Goal: Task Accomplishment & Management: Manage account settings

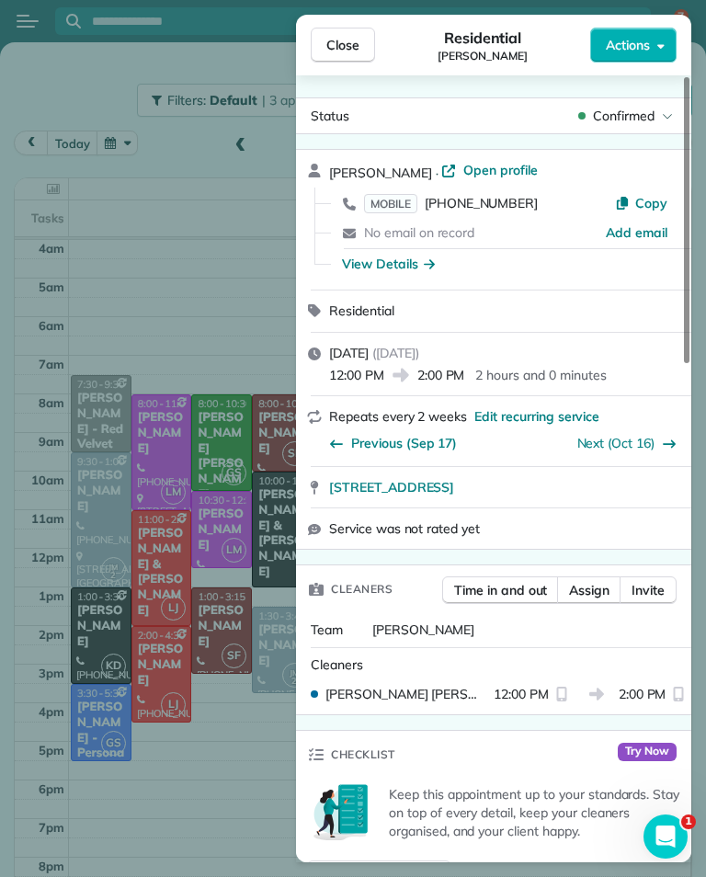
click at [246, 765] on div "Close Residential [PERSON_NAME] Actions Status Confirmed [PERSON_NAME] · Open p…" at bounding box center [353, 438] width 706 height 877
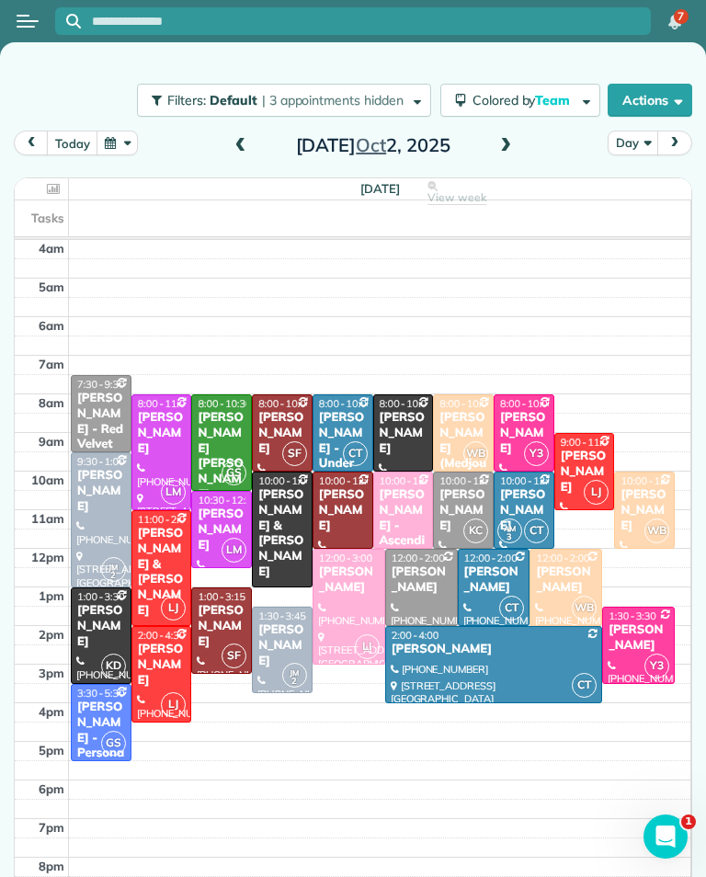
click at [482, 661] on div at bounding box center [494, 664] width 216 height 75
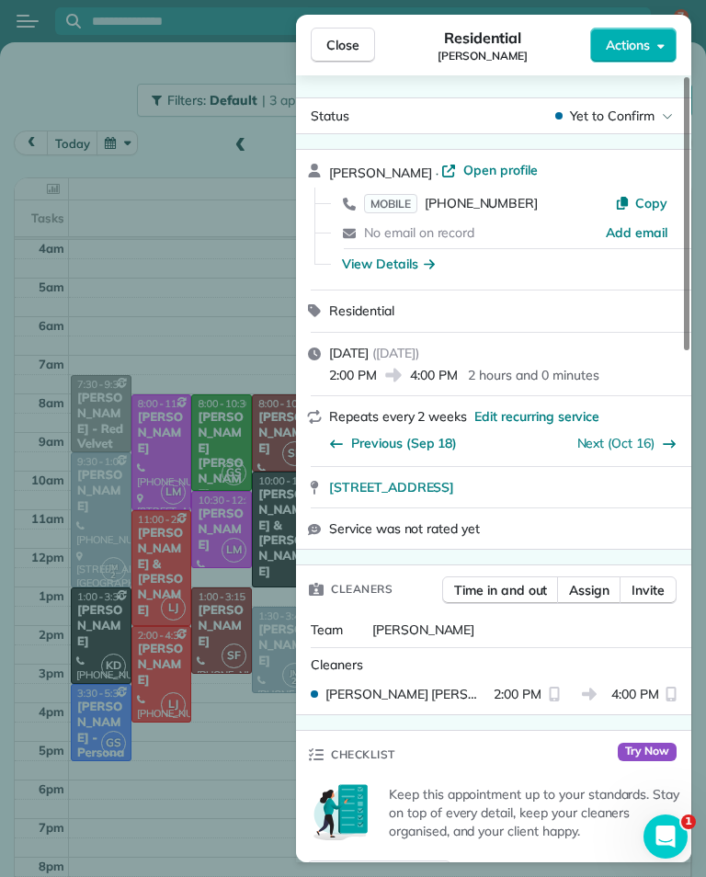
click at [207, 790] on div "Close Residential [PERSON_NAME] Actions Status Yet to Confirm [PERSON_NAME] · O…" at bounding box center [353, 438] width 706 height 877
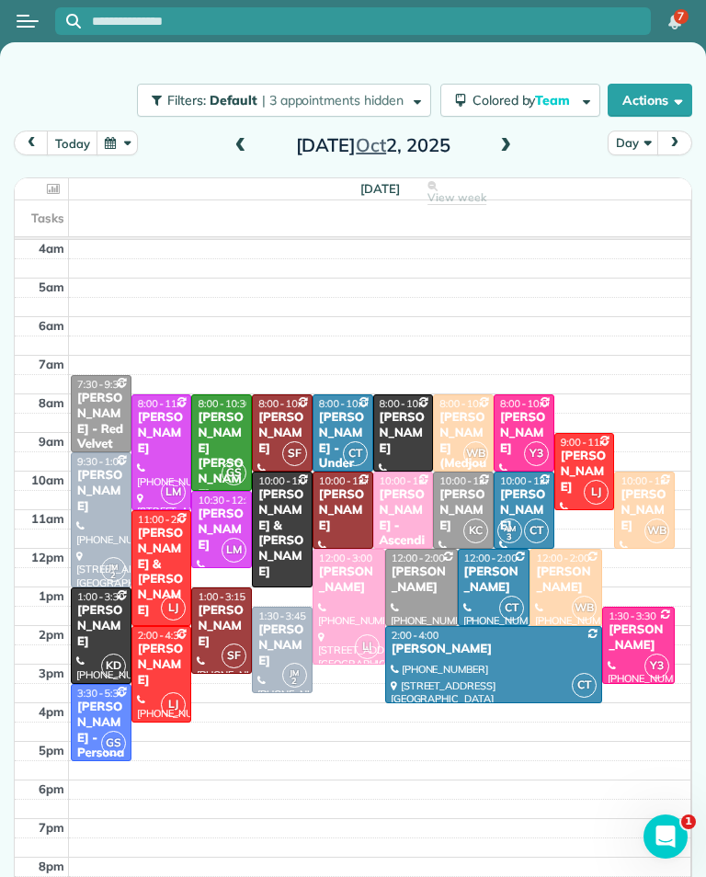
click at [501, 148] on span at bounding box center [505, 146] width 20 height 17
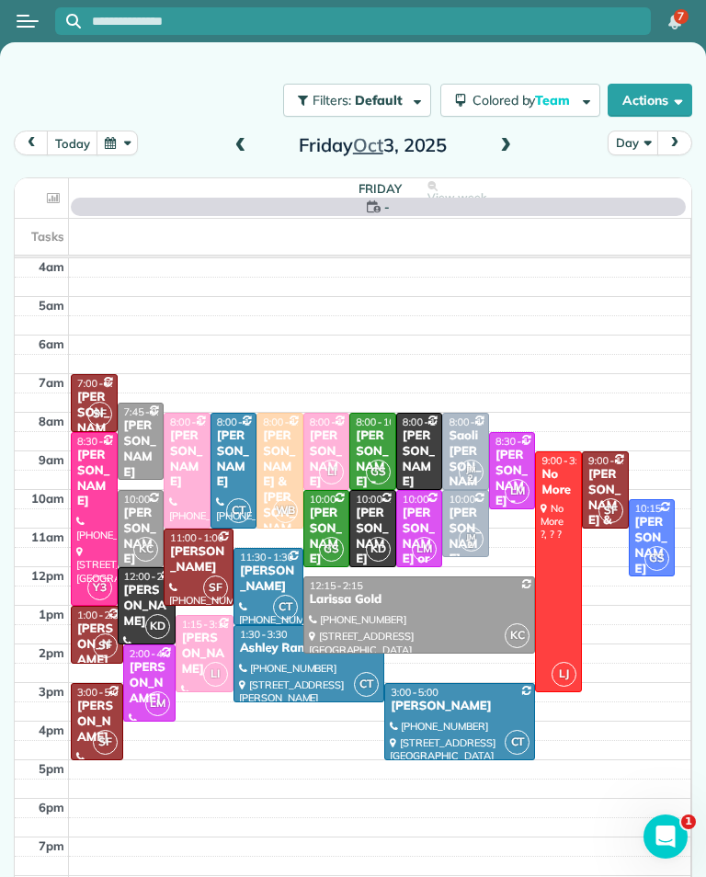
click at [247, 140] on span at bounding box center [241, 146] width 20 height 17
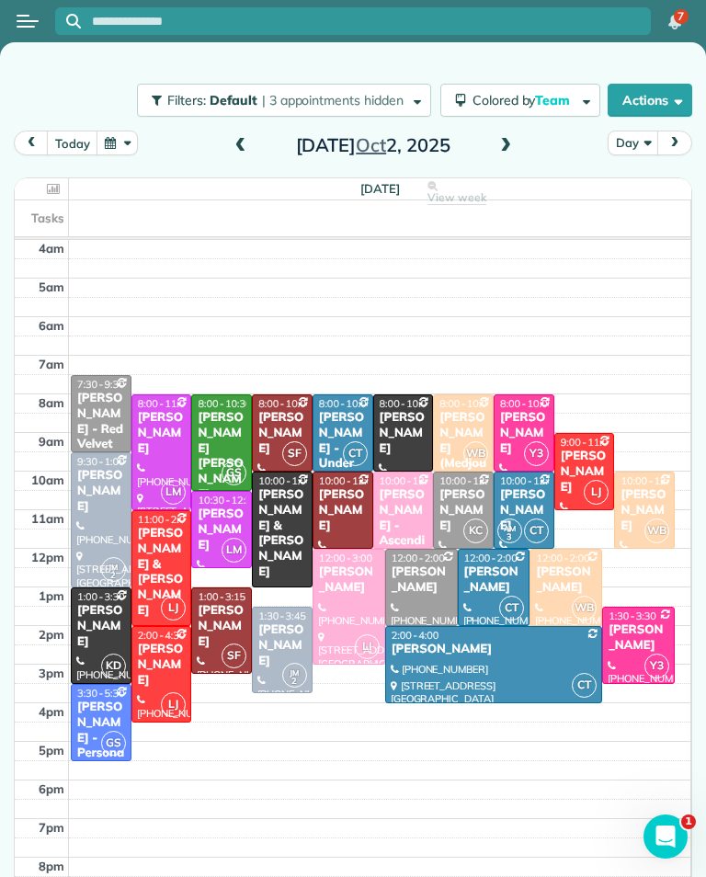
click at [470, 426] on div "[PERSON_NAME] (Medjoubi)" at bounding box center [463, 448] width 50 height 77
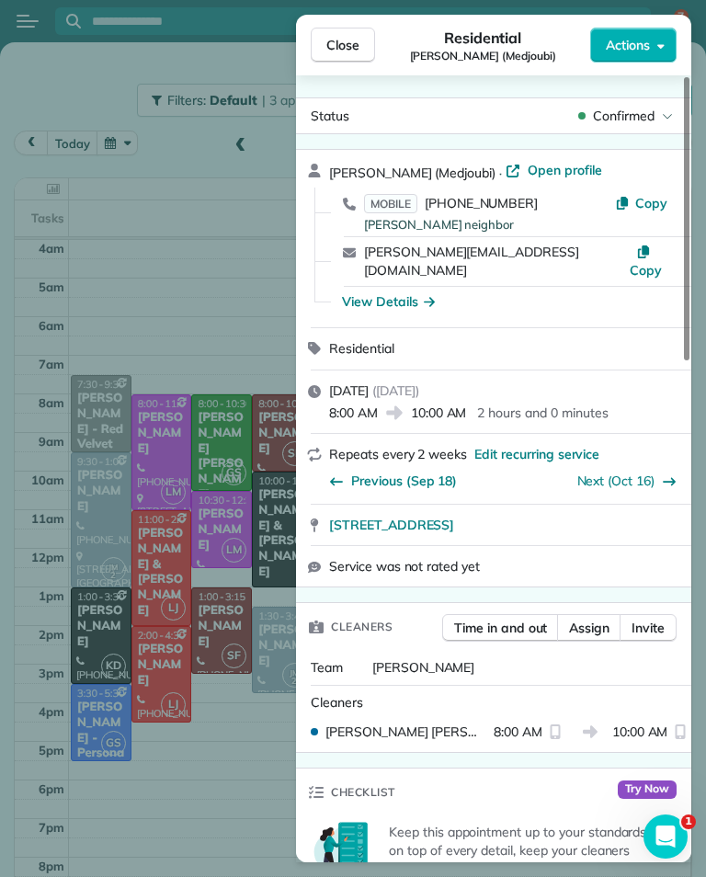
click at [156, 306] on div "Close Residential [PERSON_NAME] (Medjoubi) Actions Status Confirmed [PERSON_NAM…" at bounding box center [353, 438] width 706 height 877
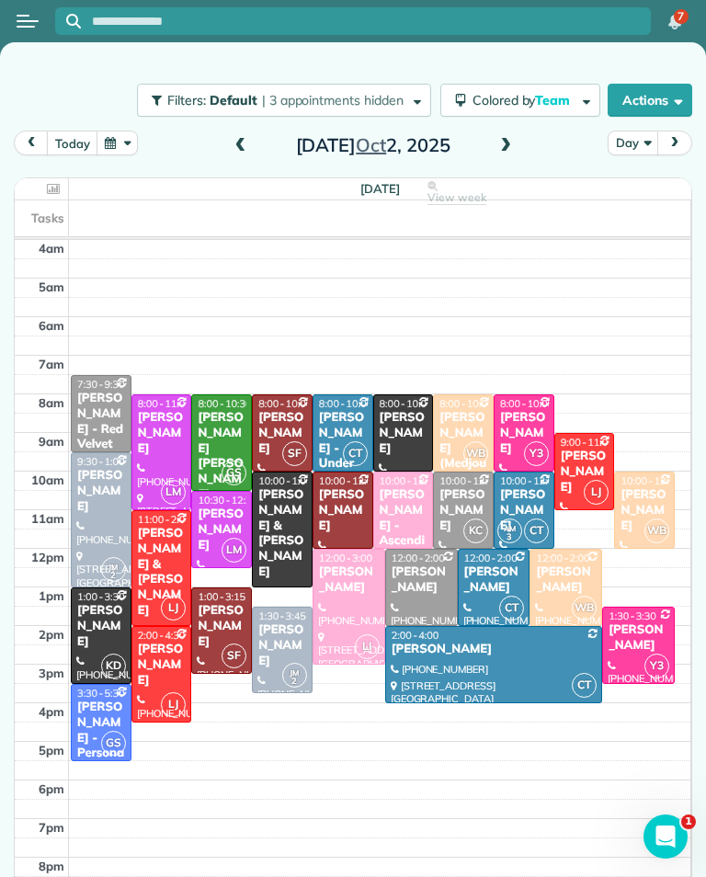
click at [123, 152] on button "button" at bounding box center [117, 142] width 42 height 25
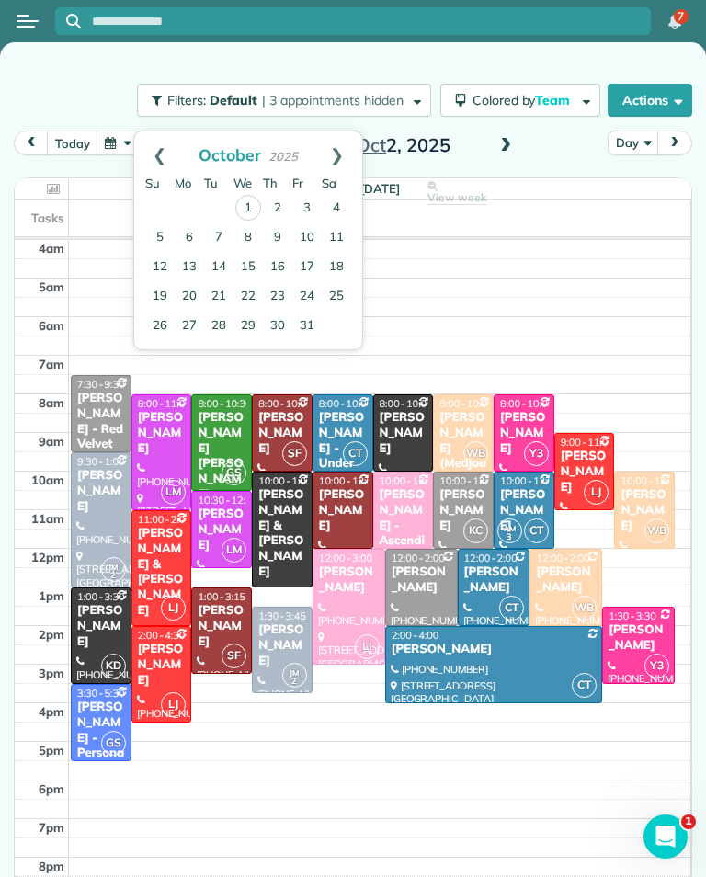
click at [286, 230] on link "9" at bounding box center [277, 237] width 29 height 29
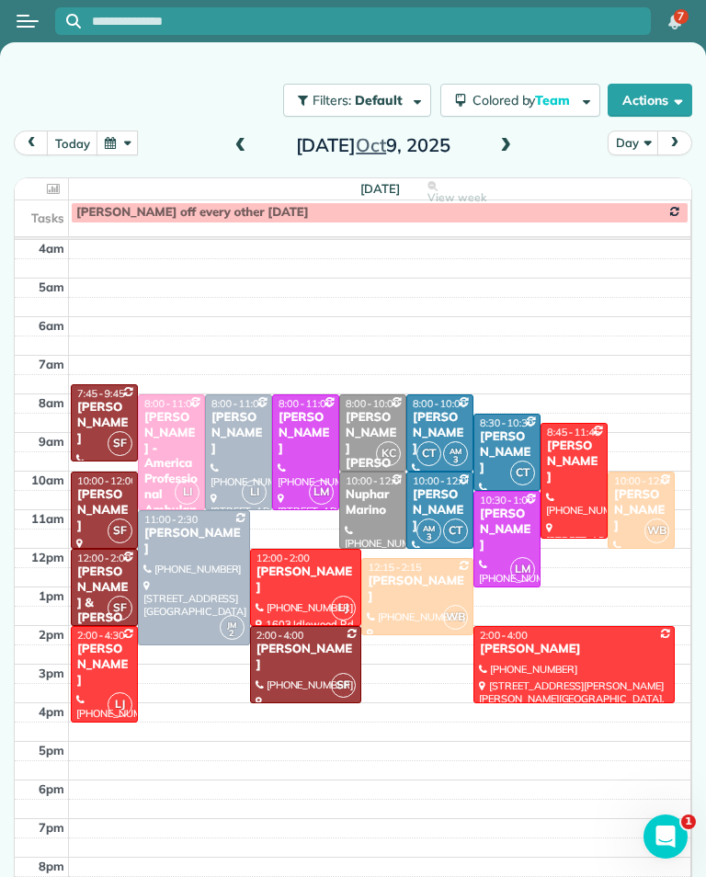
click at [82, 133] on button "today" at bounding box center [72, 142] width 51 height 25
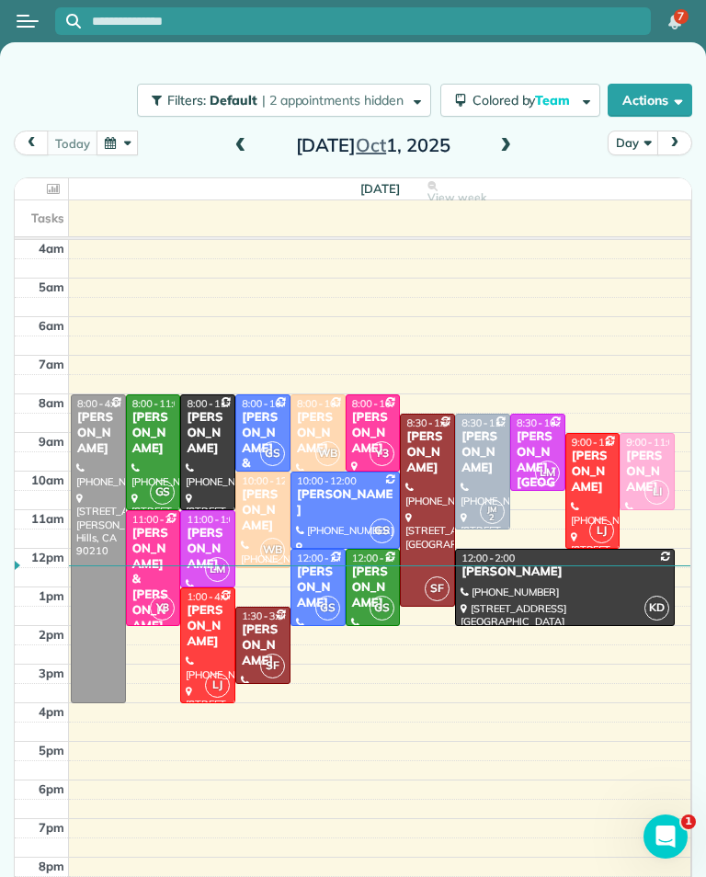
click at [500, 144] on span at bounding box center [505, 146] width 20 height 17
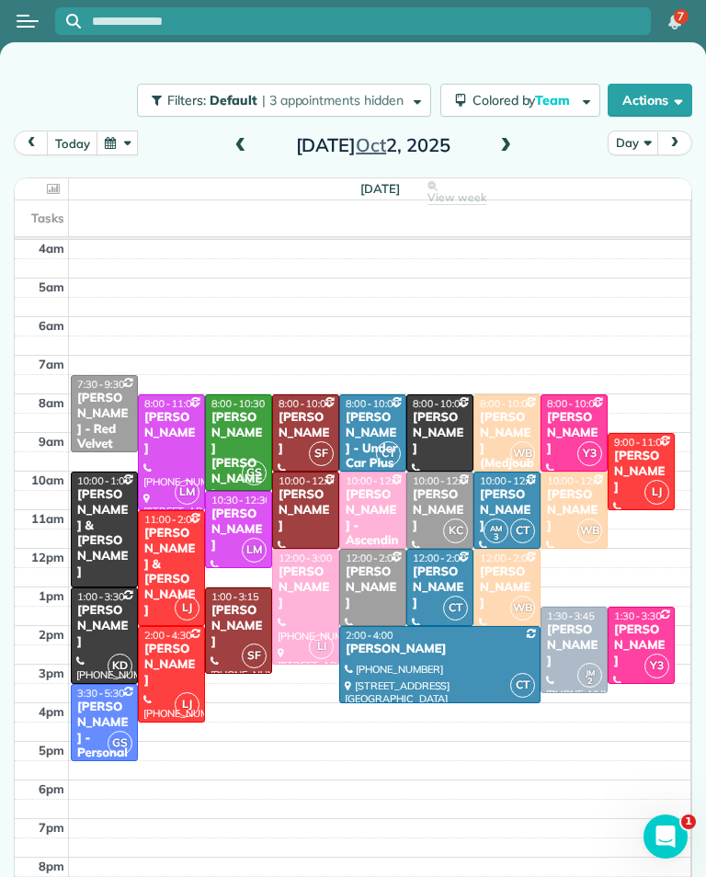
click at [131, 154] on button "button" at bounding box center [117, 142] width 42 height 25
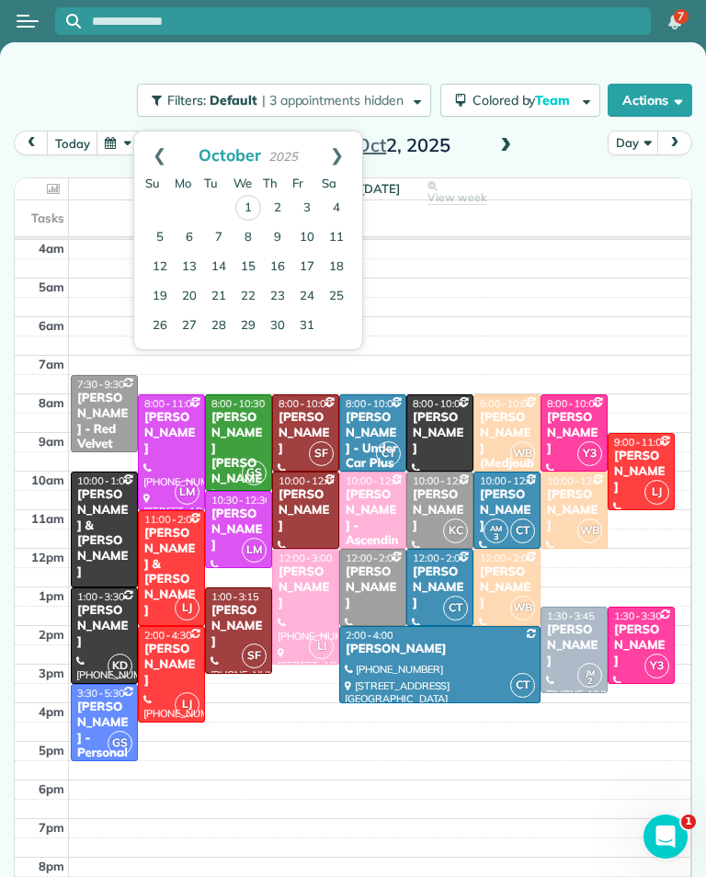
click at [280, 234] on link "9" at bounding box center [277, 237] width 29 height 29
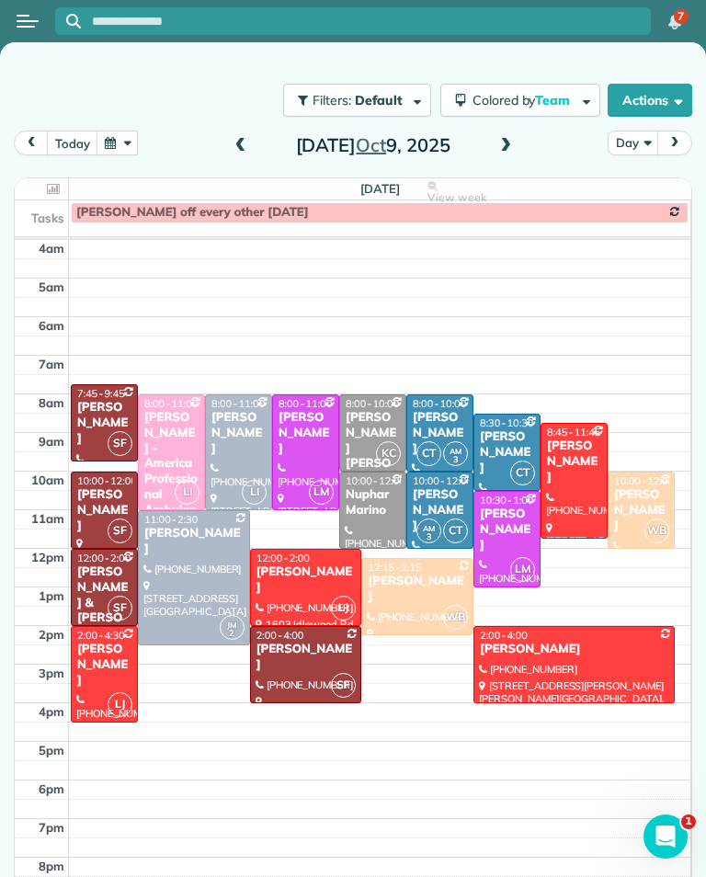
click at [78, 140] on button "today" at bounding box center [72, 142] width 51 height 25
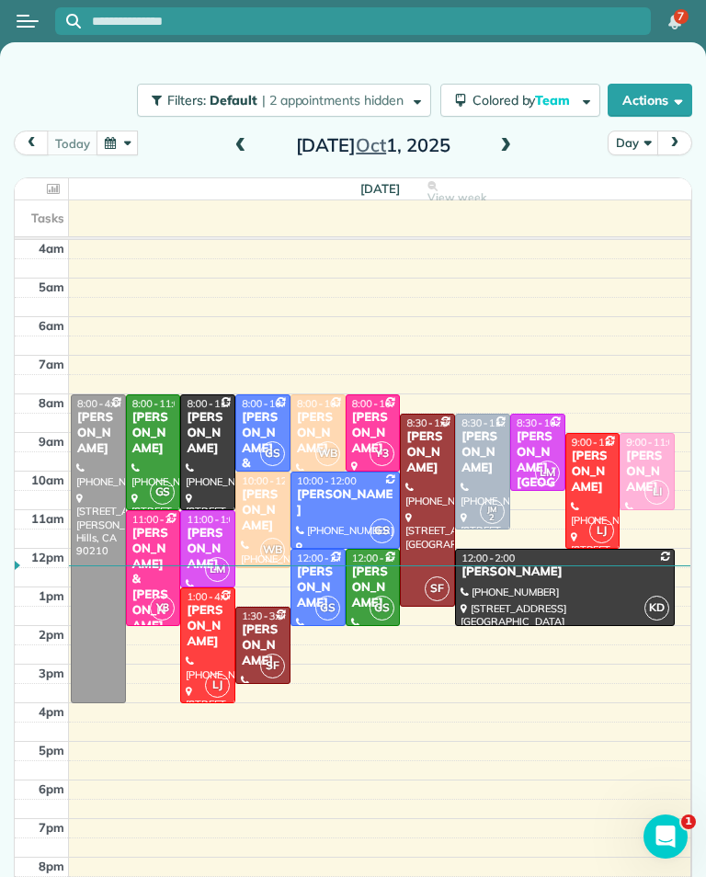
click at [500, 142] on span at bounding box center [505, 146] width 20 height 17
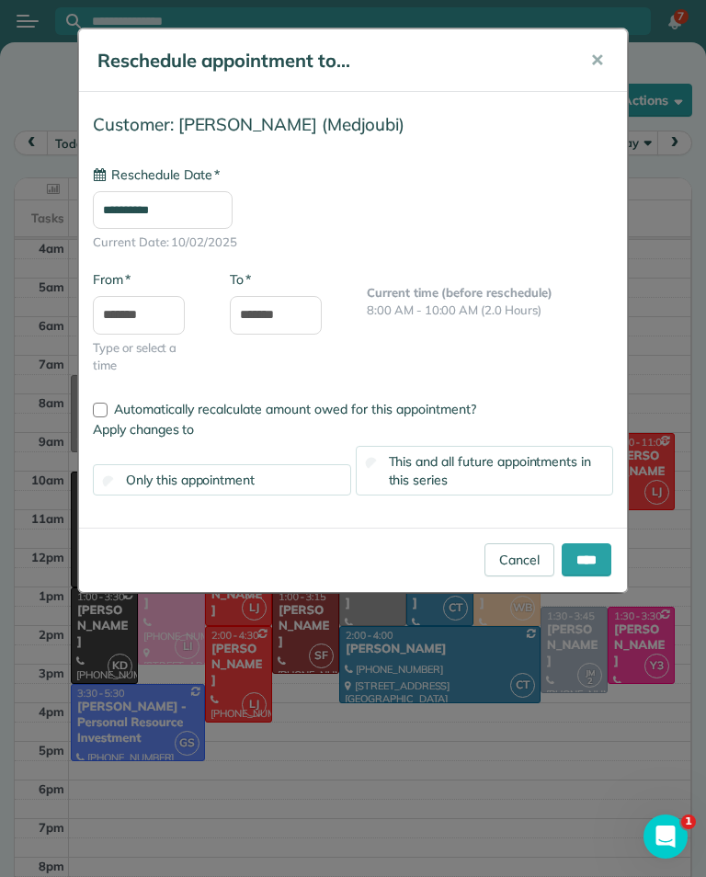
click at [218, 214] on input "**********" at bounding box center [163, 210] width 140 height 39
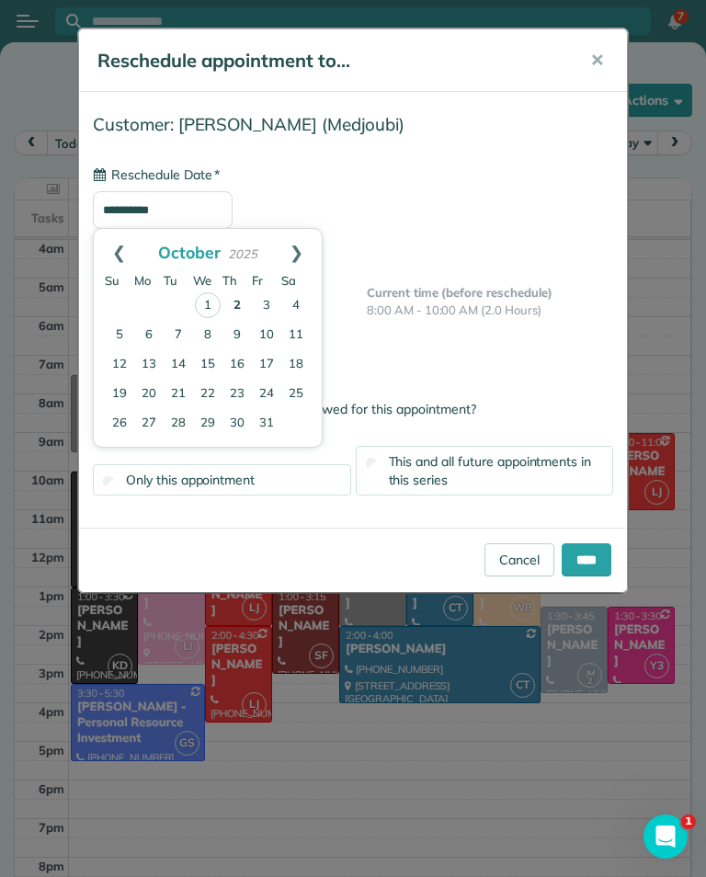
click at [244, 337] on link "9" at bounding box center [236, 335] width 29 height 29
type input "**********"
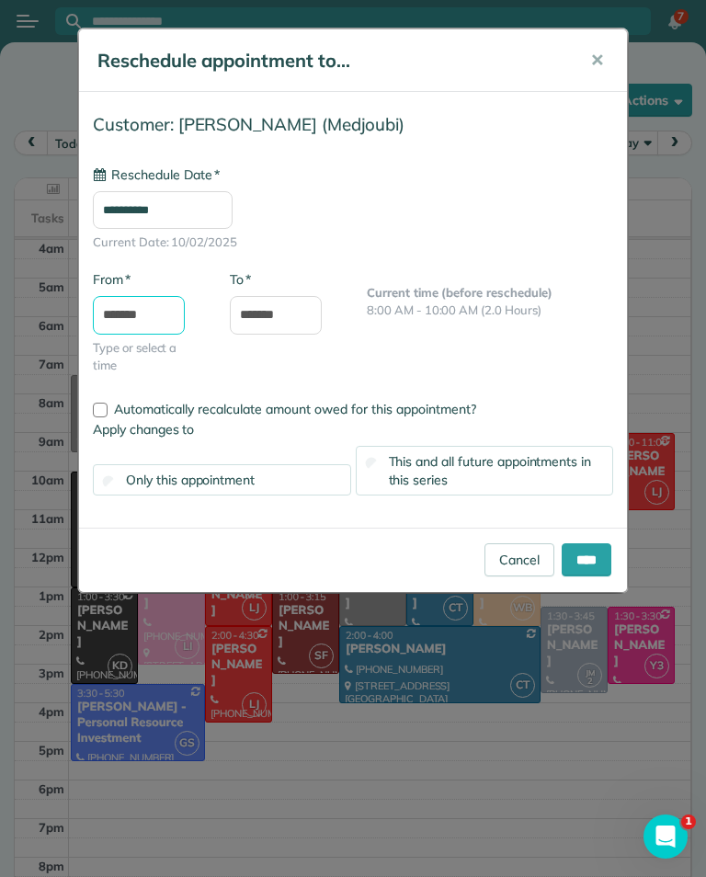
click at [165, 317] on input "*******" at bounding box center [139, 315] width 92 height 39
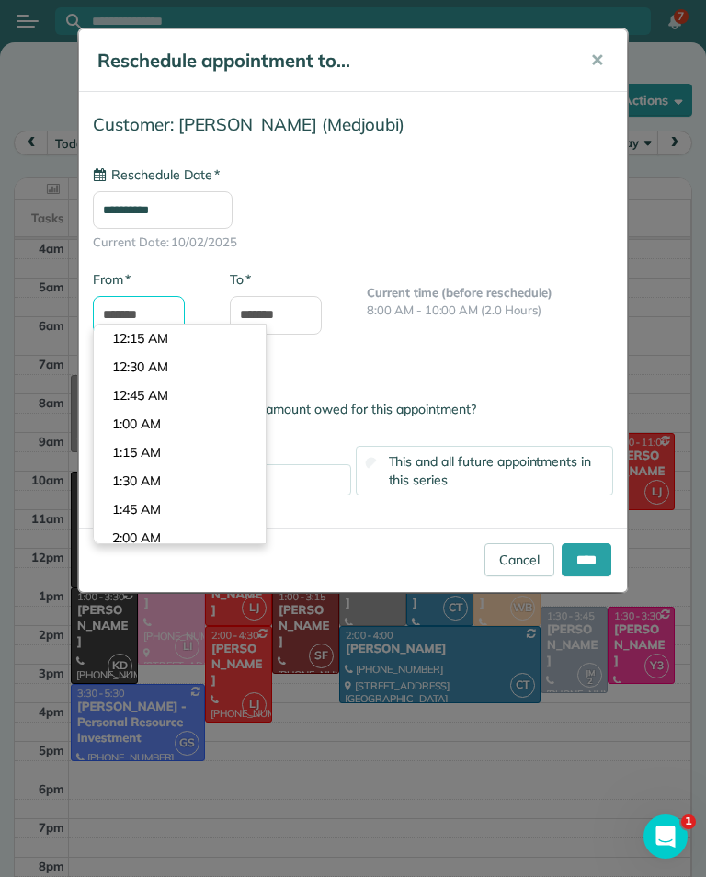
scroll to position [826, 0]
click at [198, 399] on body "7 S Filters: Default | 3 appointments hidden Colored by Team Color by Cleaner C…" at bounding box center [353, 438] width 706 height 877
type input "*******"
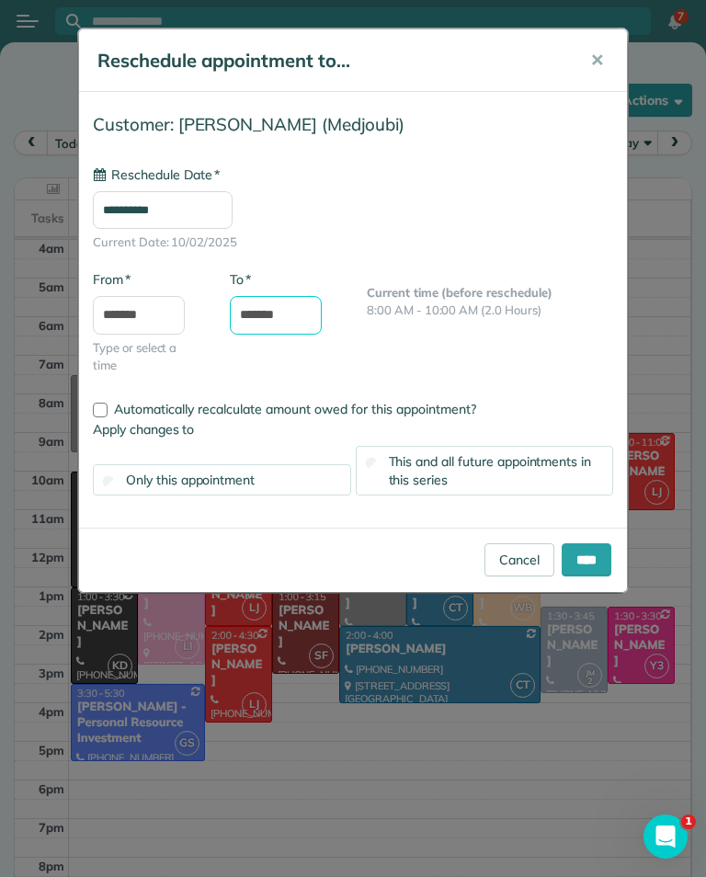
click at [300, 318] on input "*******" at bounding box center [276, 315] width 92 height 39
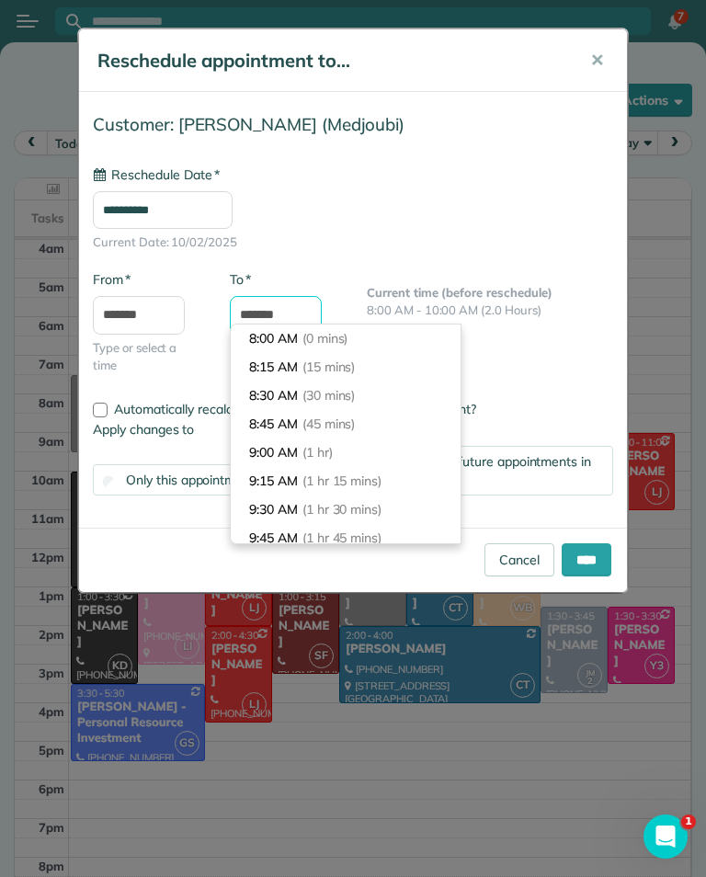
scroll to position [171, 0]
click at [346, 393] on span "(2 hrs)" at bounding box center [328, 395] width 37 height 17
type input "********"
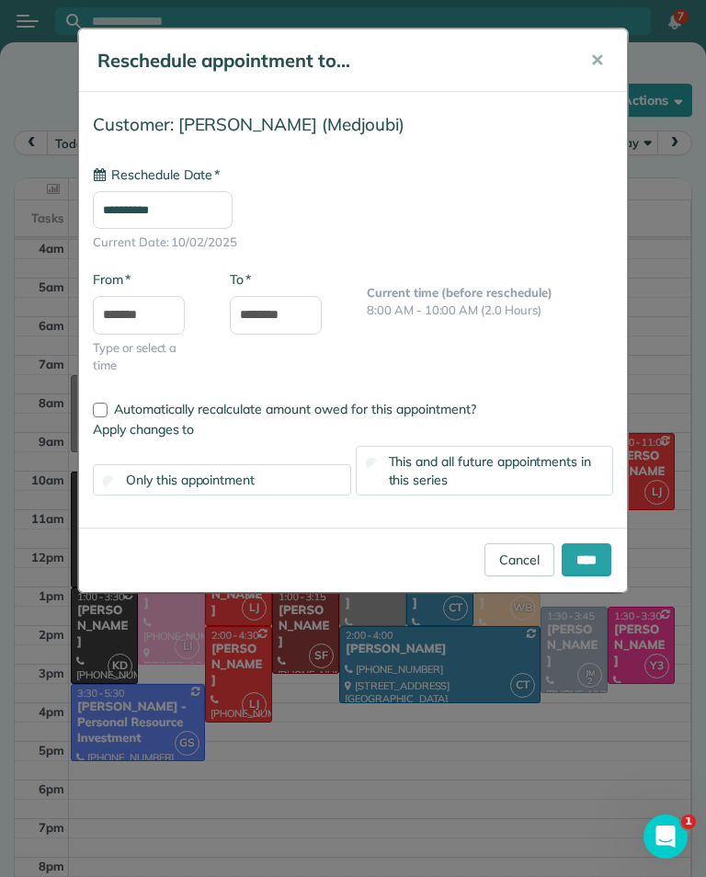
click at [587, 555] on input "****" at bounding box center [586, 559] width 50 height 33
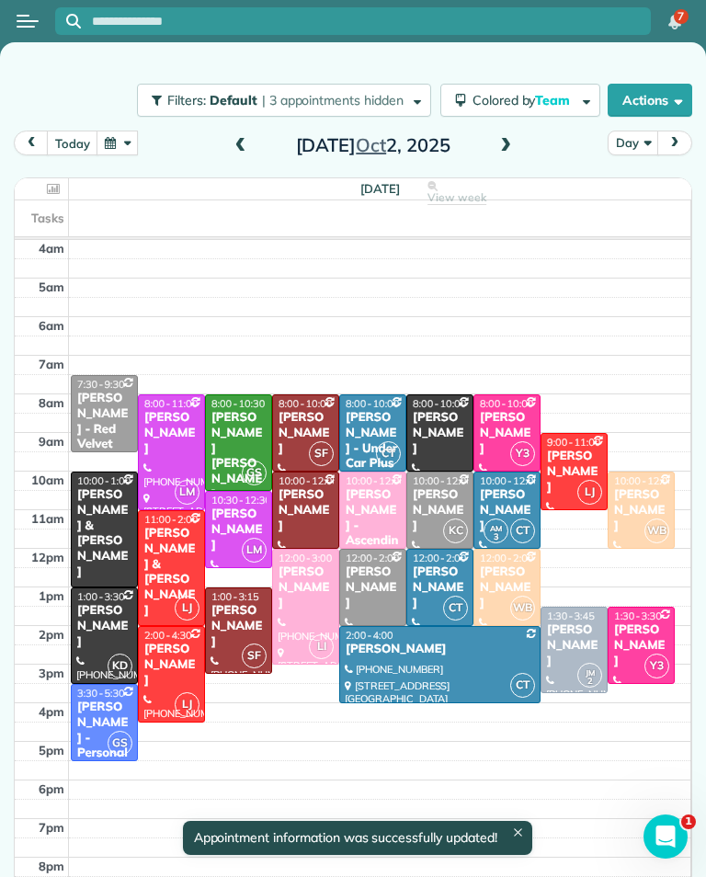
click at [478, 135] on h2 "[DATE]" at bounding box center [373, 145] width 230 height 20
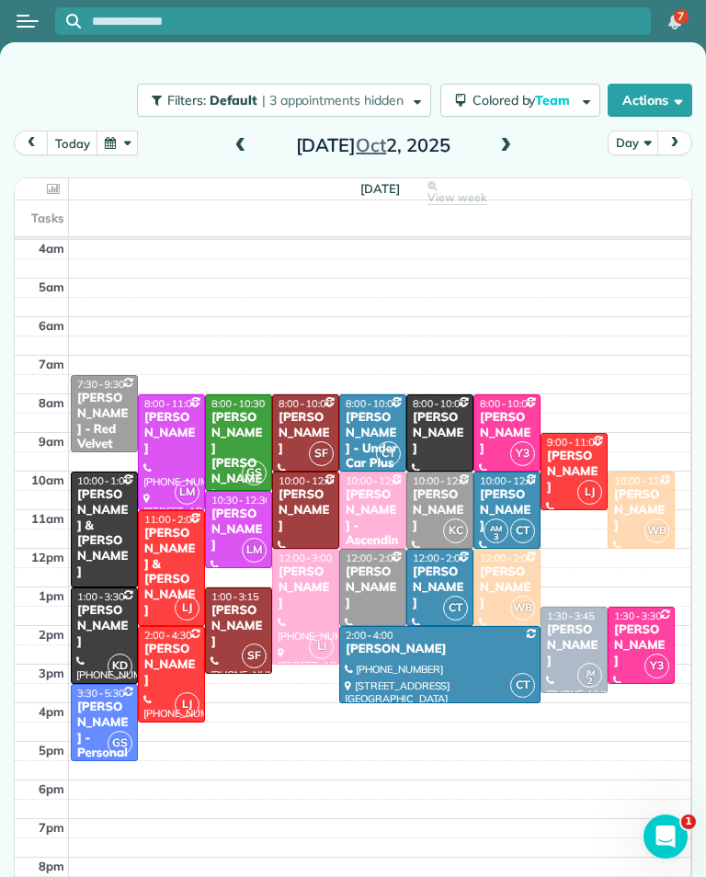
click at [124, 149] on button "button" at bounding box center [117, 142] width 42 height 25
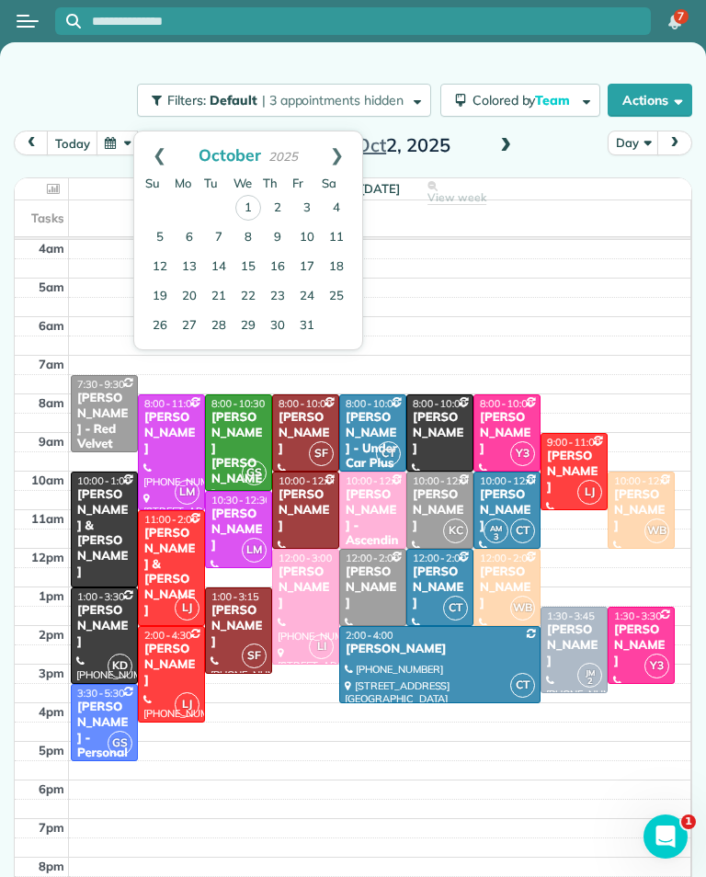
click at [281, 247] on link "9" at bounding box center [277, 237] width 29 height 29
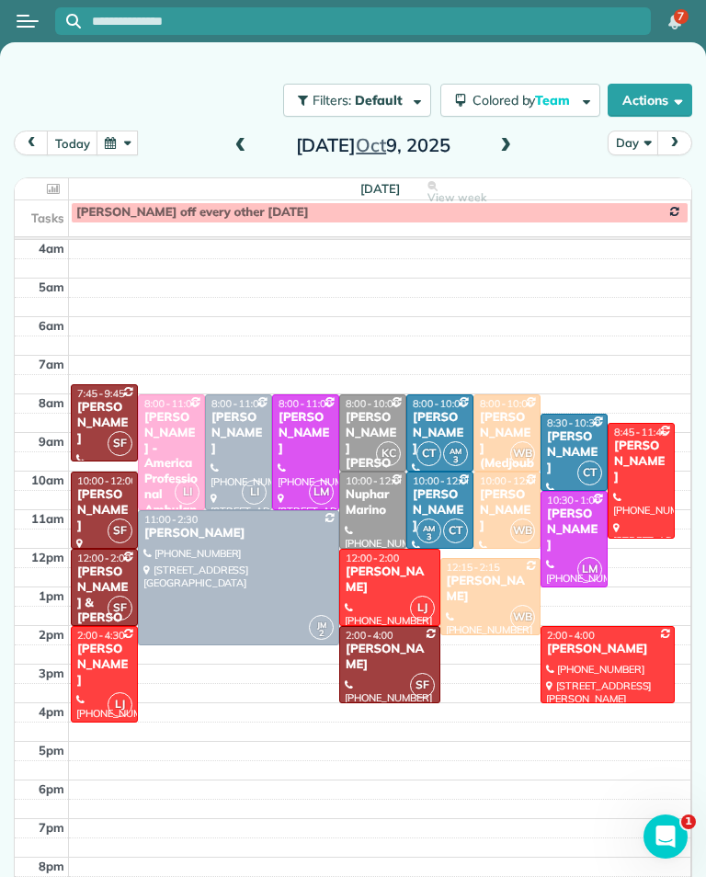
click at [73, 145] on button "today" at bounding box center [72, 142] width 51 height 25
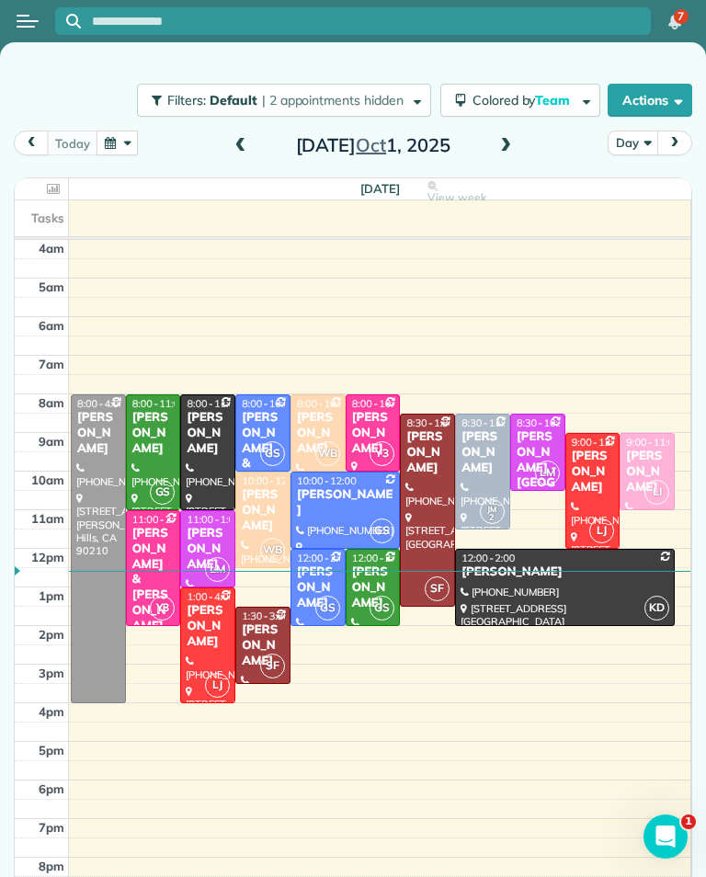
click at [482, 150] on h2 "[DATE]" at bounding box center [373, 145] width 230 height 20
click at [507, 154] on span at bounding box center [505, 146] width 20 height 28
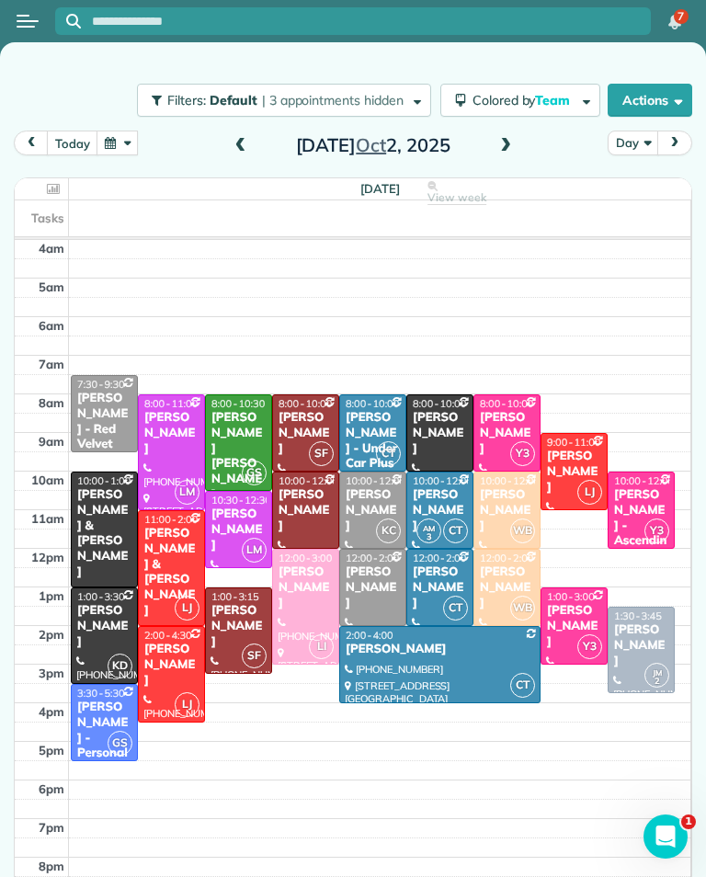
click at [108, 144] on button "button" at bounding box center [117, 142] width 42 height 25
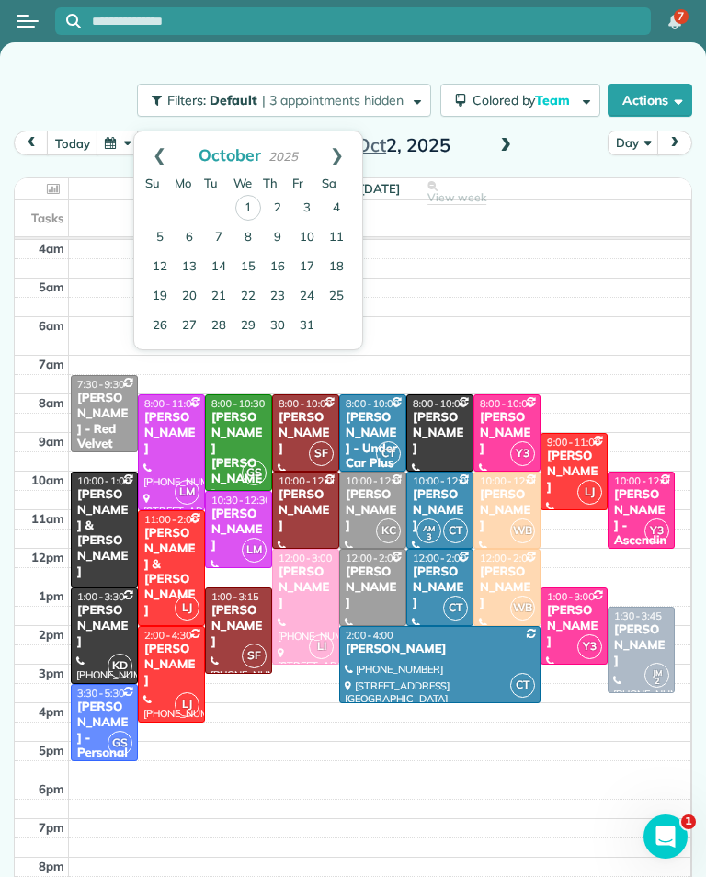
click at [269, 261] on link "16" at bounding box center [277, 267] width 29 height 29
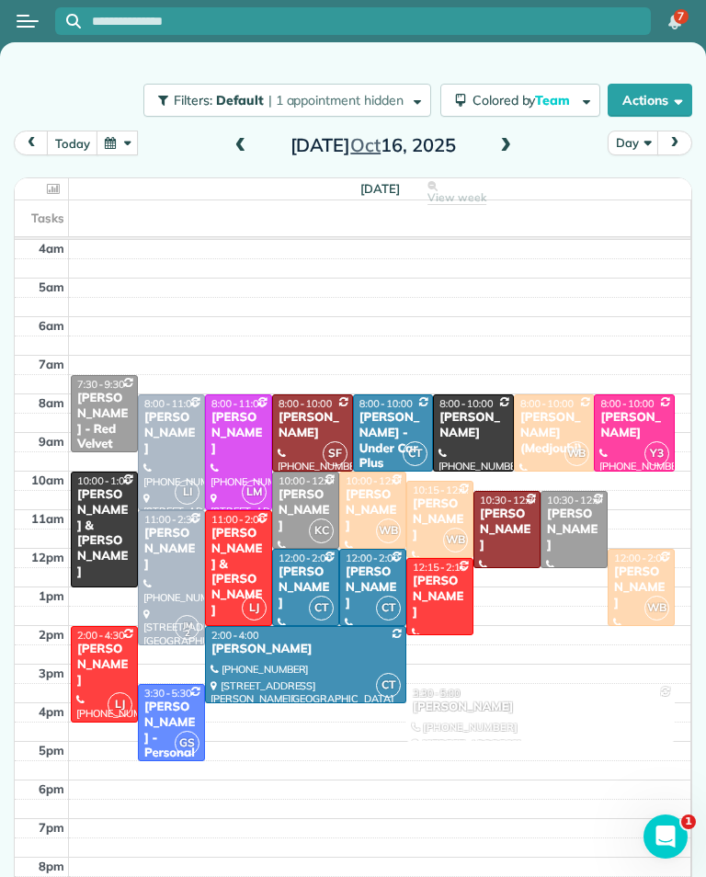
click at [119, 153] on button "button" at bounding box center [117, 142] width 42 height 25
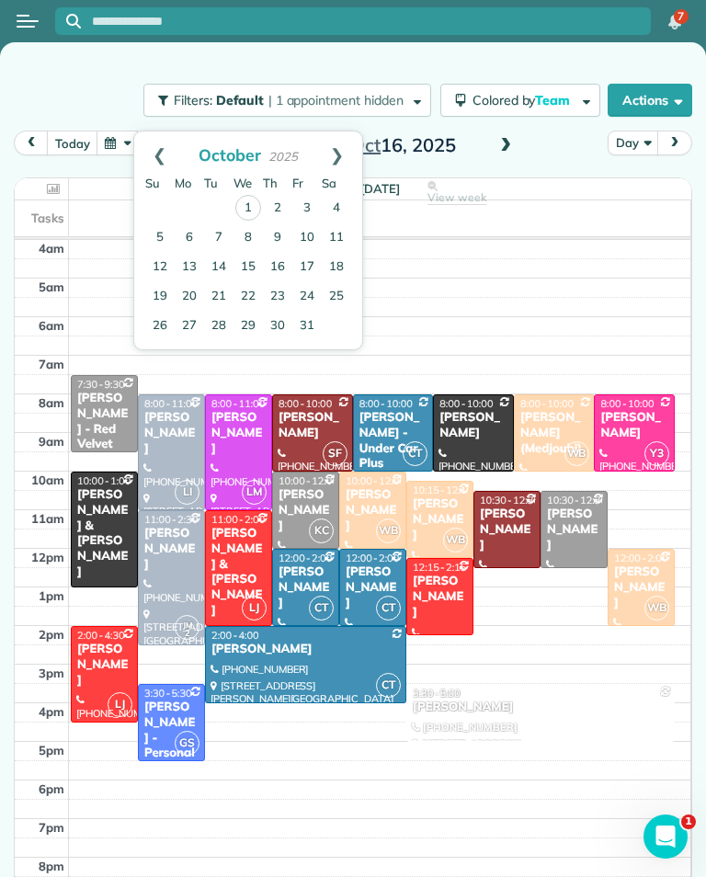
click at [159, 150] on link "Prev" at bounding box center [159, 154] width 51 height 46
click at [216, 266] on link "16" at bounding box center [218, 266] width 29 height 29
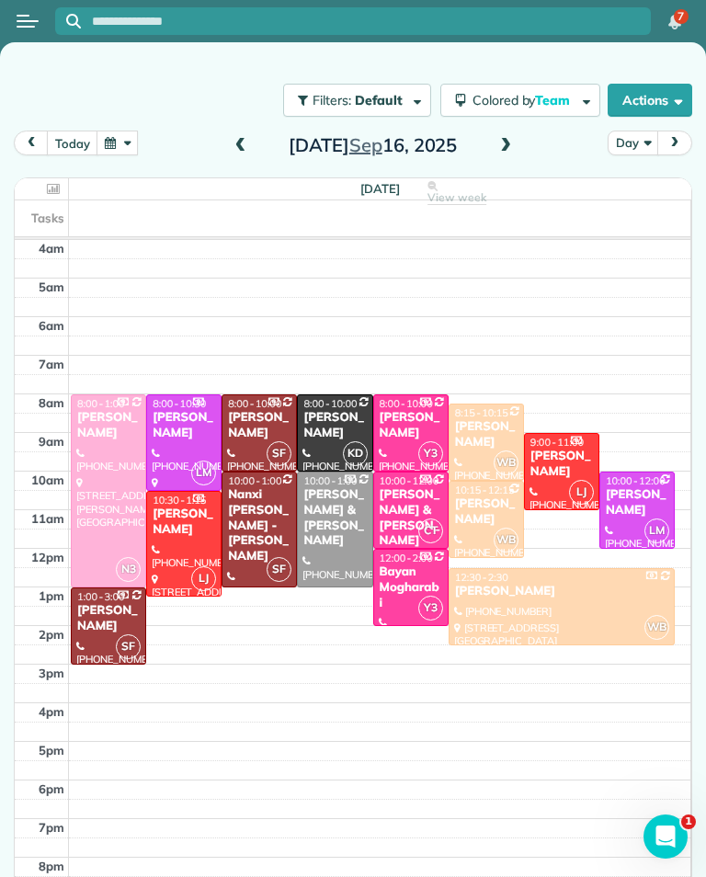
click at [188, 543] on div at bounding box center [184, 544] width 74 height 105
